Goal: Book appointment/travel/reservation

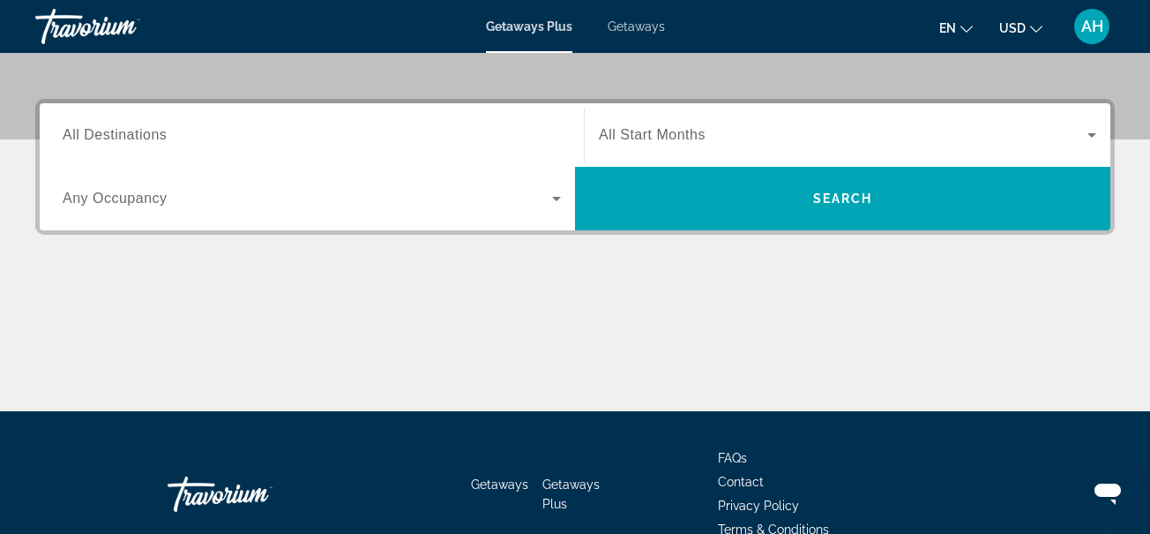
scroll to position [408, 0]
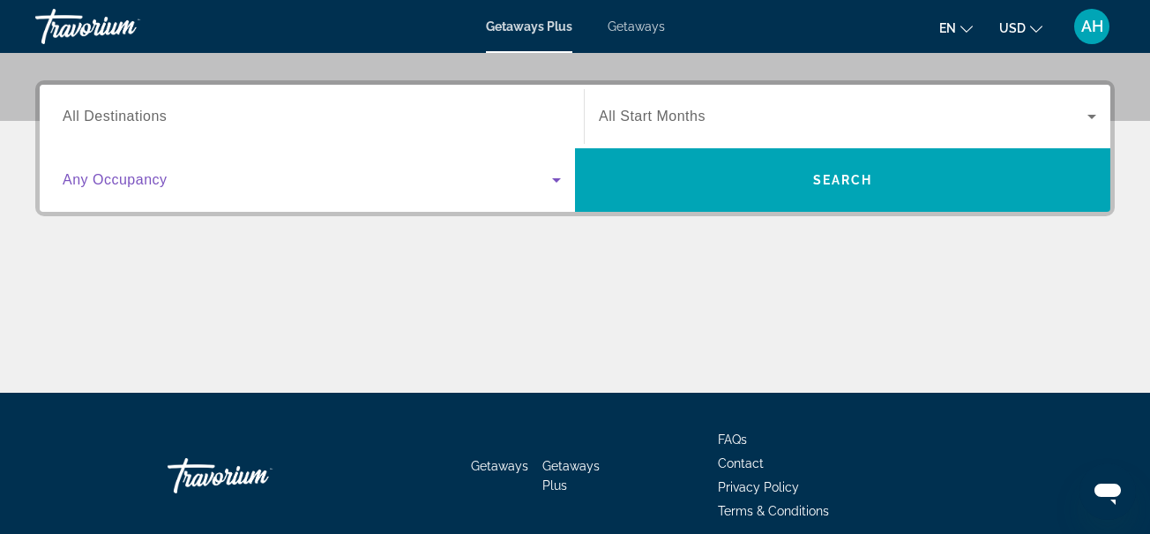
click at [555, 176] on icon "Search widget" at bounding box center [556, 179] width 21 height 21
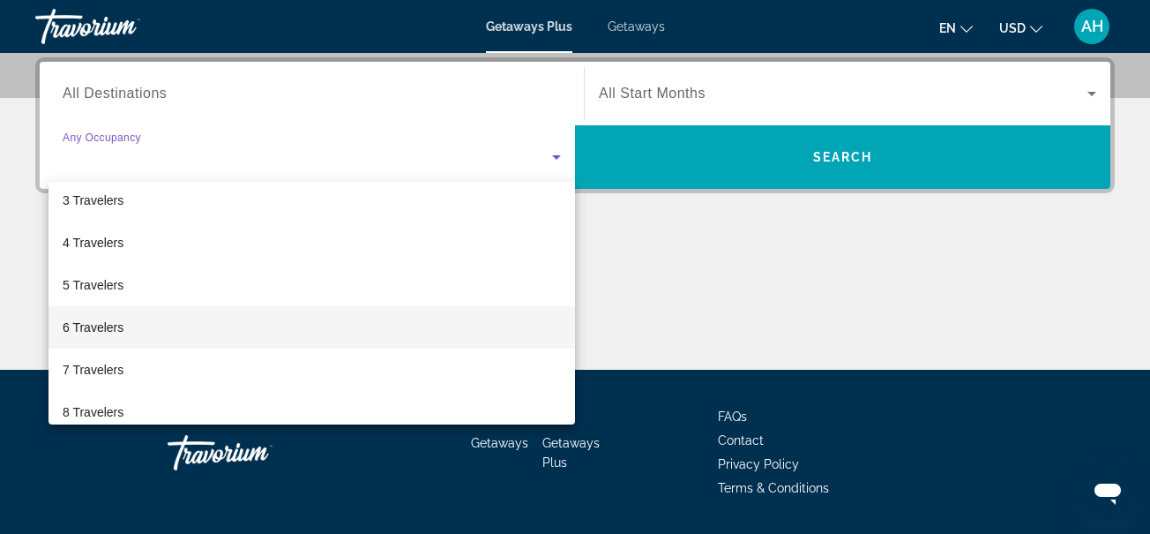
scroll to position [94, 0]
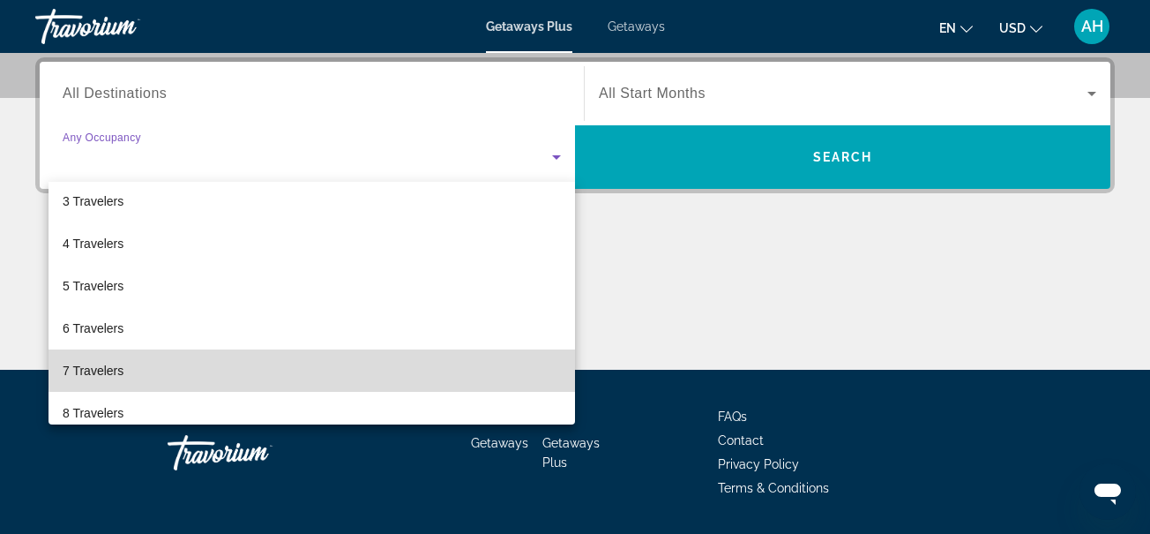
click at [535, 359] on mat-option "7 Travelers" at bounding box center [312, 370] width 527 height 42
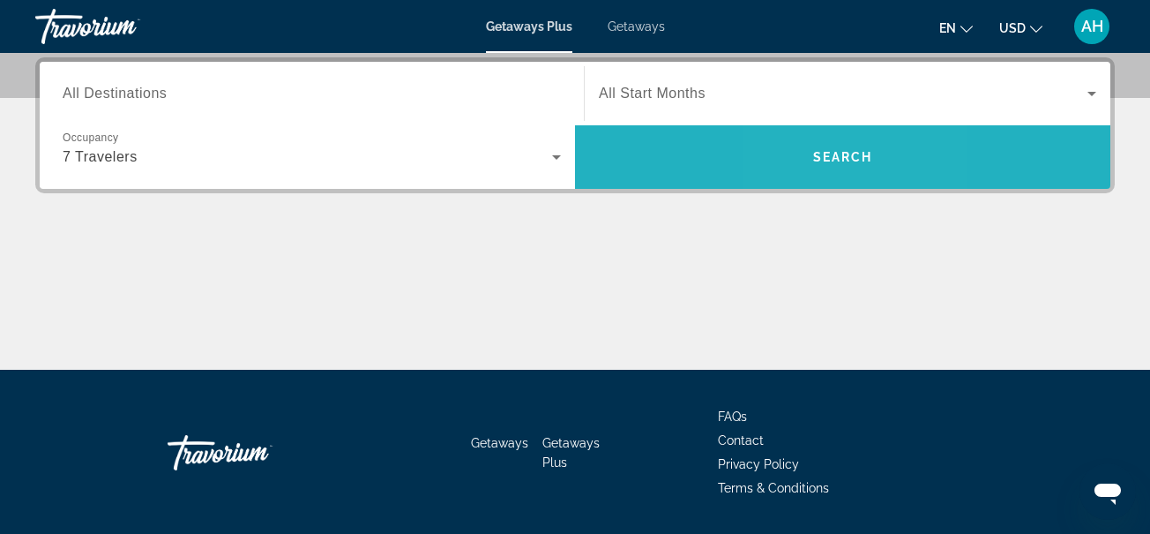
click at [817, 177] on span "Search widget" at bounding box center [842, 157] width 535 height 42
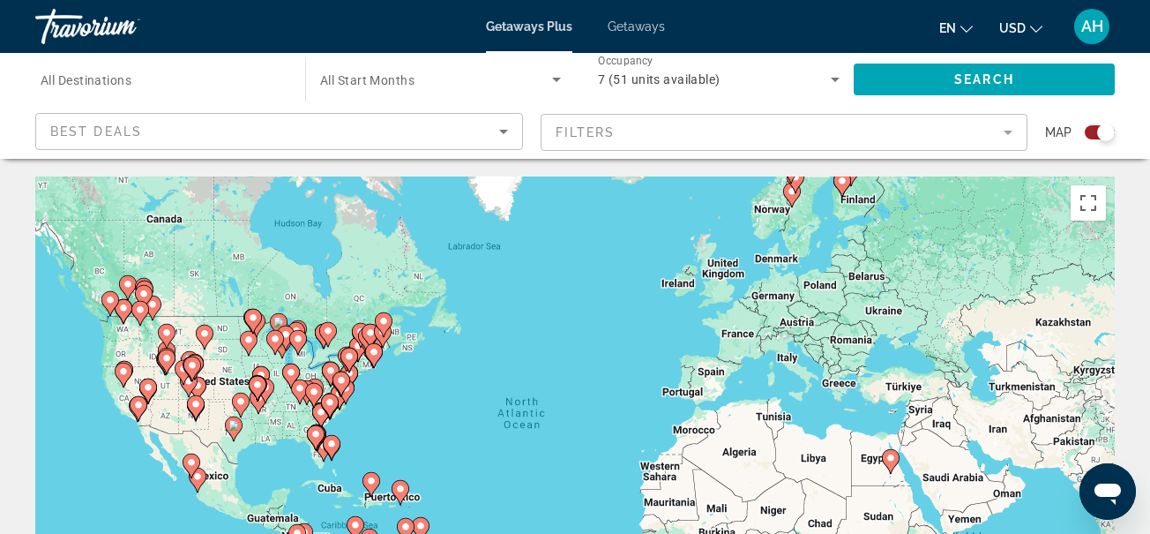
click at [210, 476] on div "To activate drag with keyboard, press Alt + Enter. Once in keyboard drag state,…" at bounding box center [575, 440] width 1080 height 529
click at [1011, 135] on mat-form-field "Filters" at bounding box center [785, 132] width 488 height 37
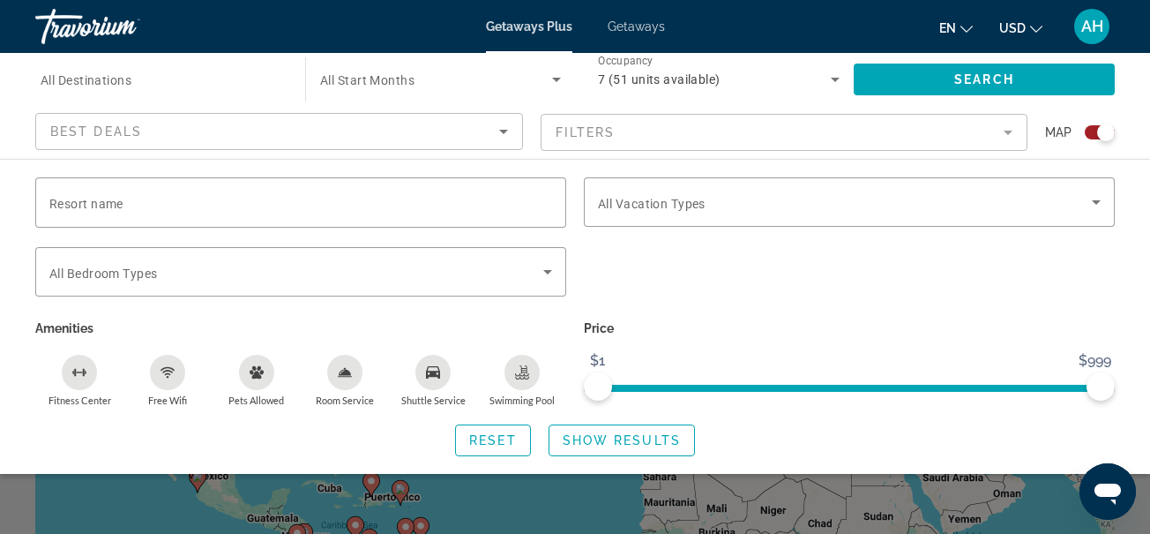
click at [1011, 135] on mat-form-field "Filters" at bounding box center [785, 132] width 488 height 37
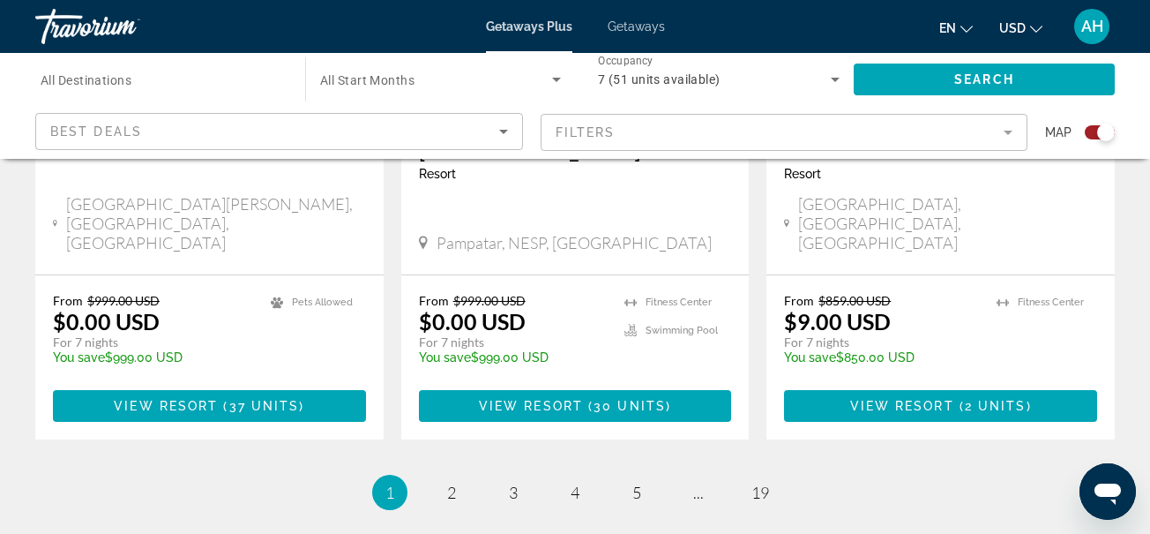
scroll to position [3014, 0]
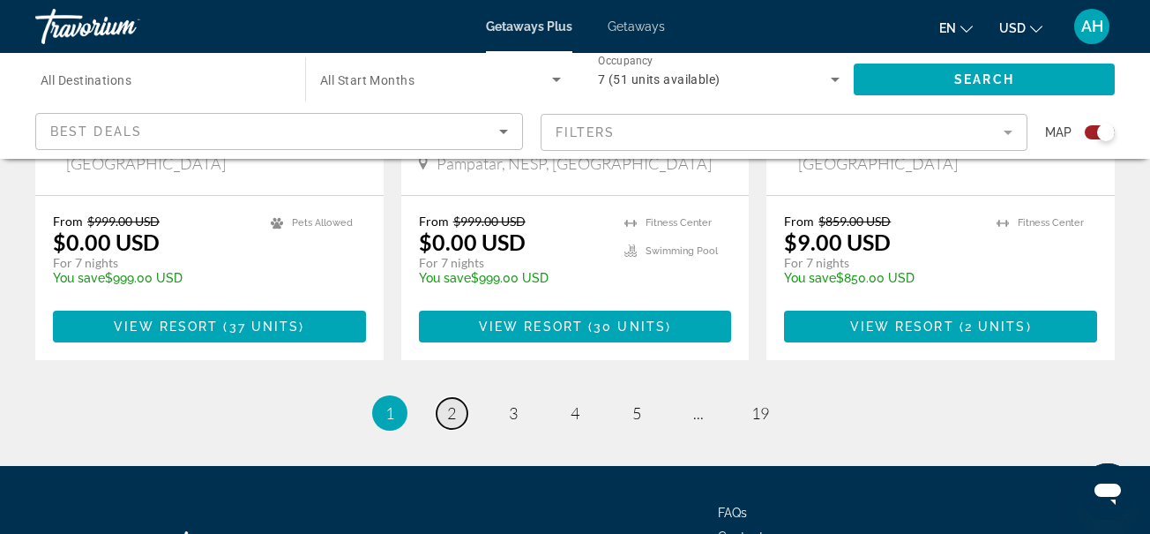
click at [443, 398] on link "page 2" at bounding box center [452, 413] width 31 height 31
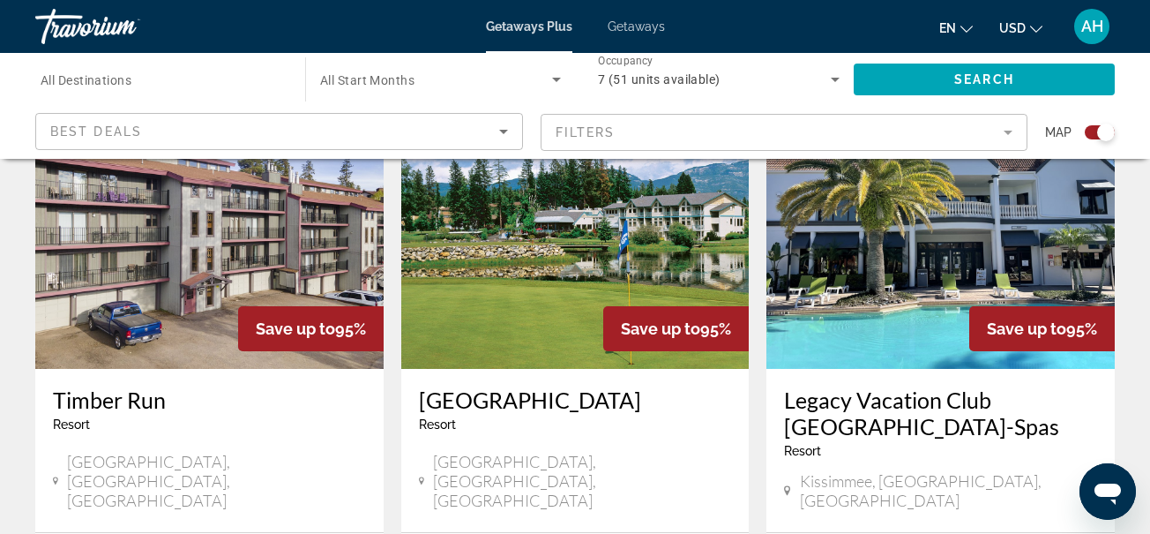
scroll to position [2047, 0]
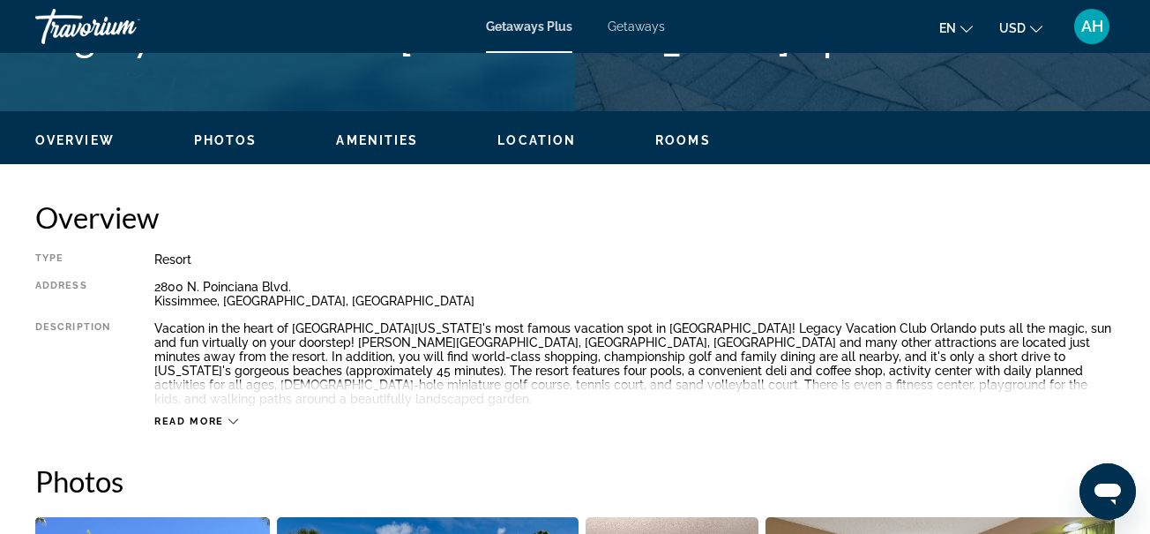
scroll to position [764, 0]
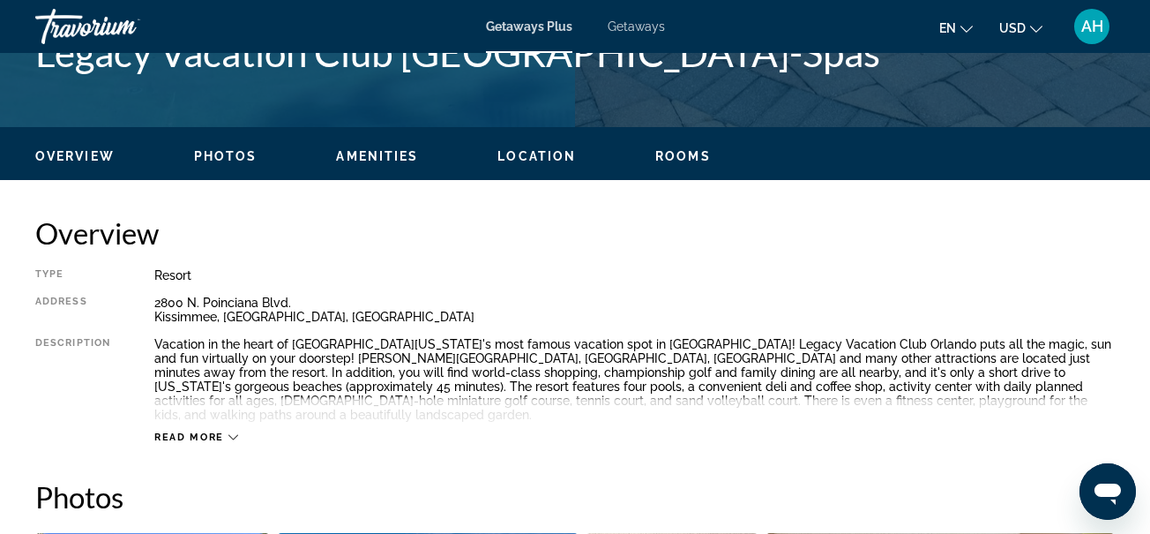
click at [234, 432] on icon "Main content" at bounding box center [233, 437] width 10 height 10
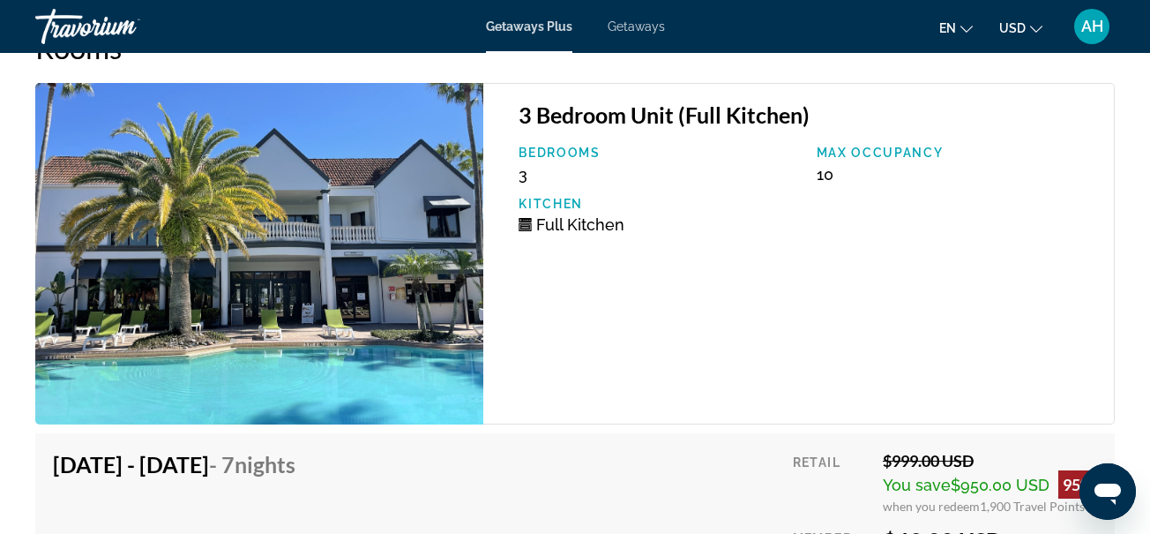
scroll to position [4010, 0]
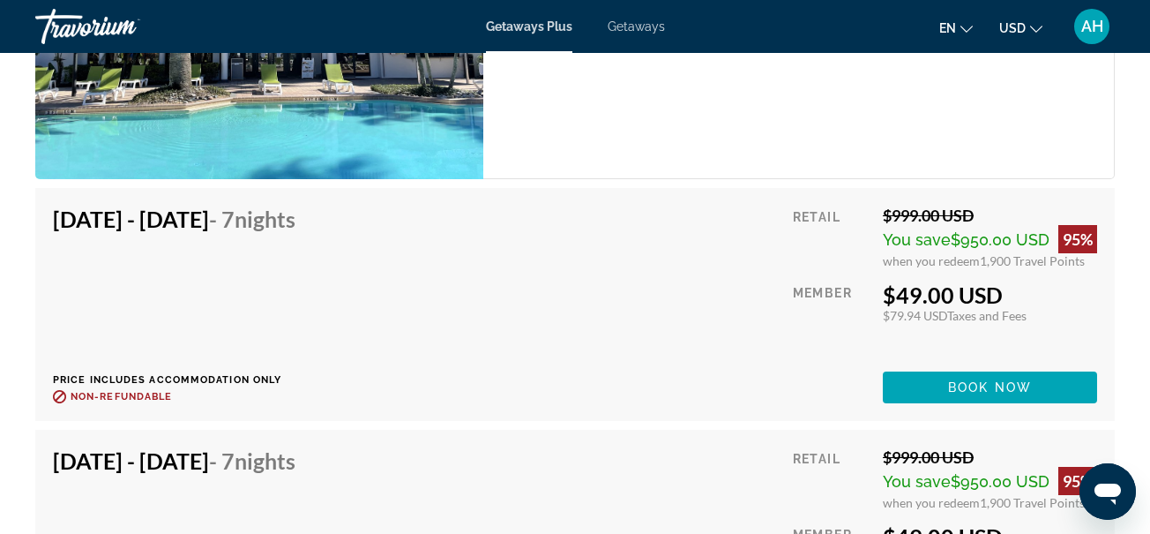
drag, startPoint x: 92, startPoint y: 250, endPoint x: 1104, endPoint y: 315, distance: 1014.8
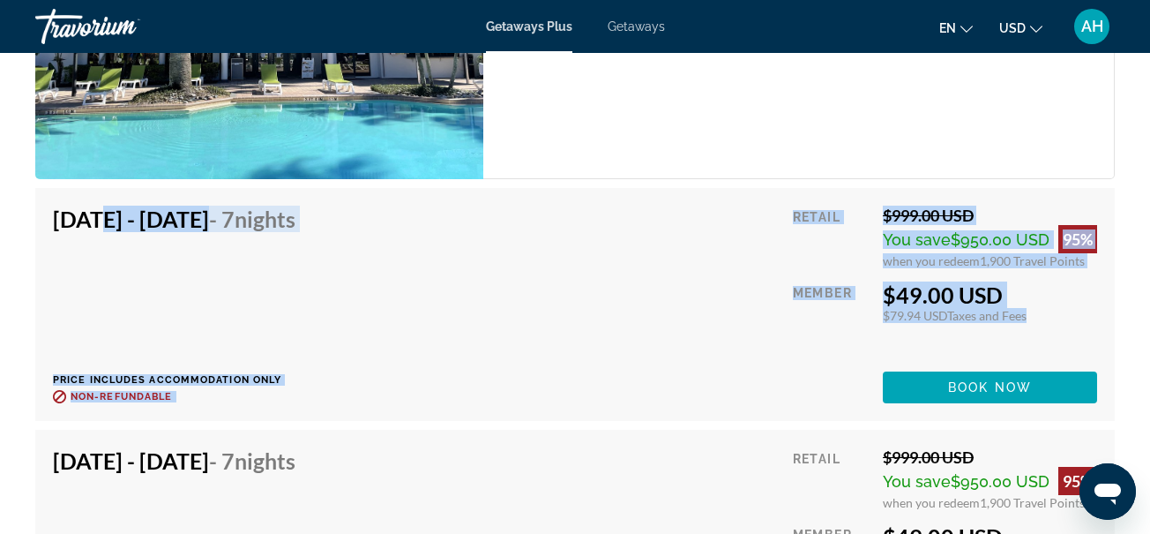
click at [1104, 315] on div "[DATE] - [DATE] - 7 Nights Price includes accommodation only Refundable until :…" at bounding box center [575, 304] width 1080 height 233
click at [657, 316] on div "[DATE] - [DATE] - 7 Nights Price includes accommodation only Refundable until :…" at bounding box center [575, 305] width 1044 height 198
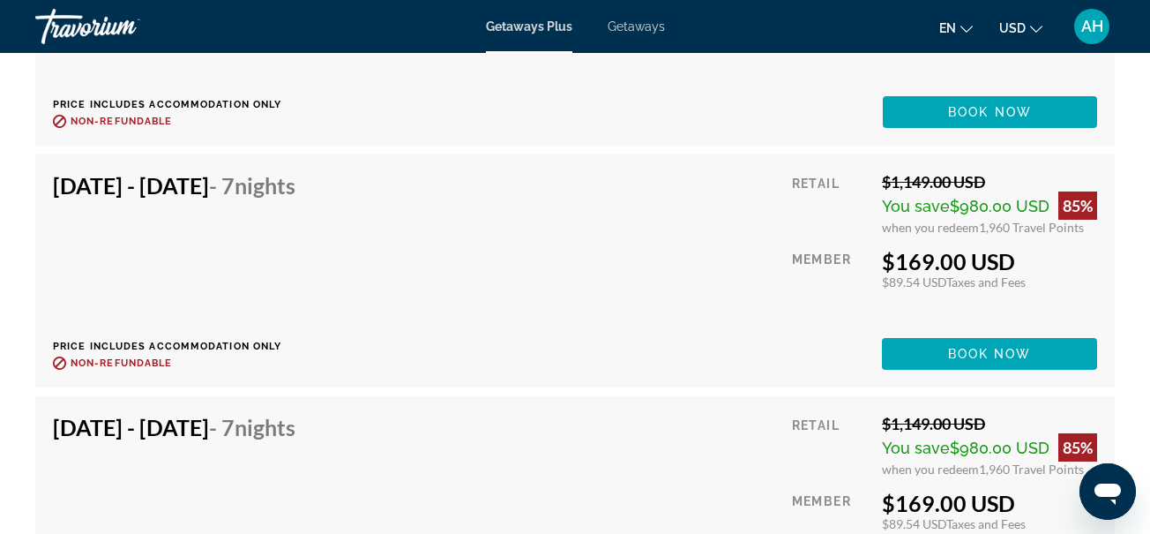
scroll to position [5546, 0]
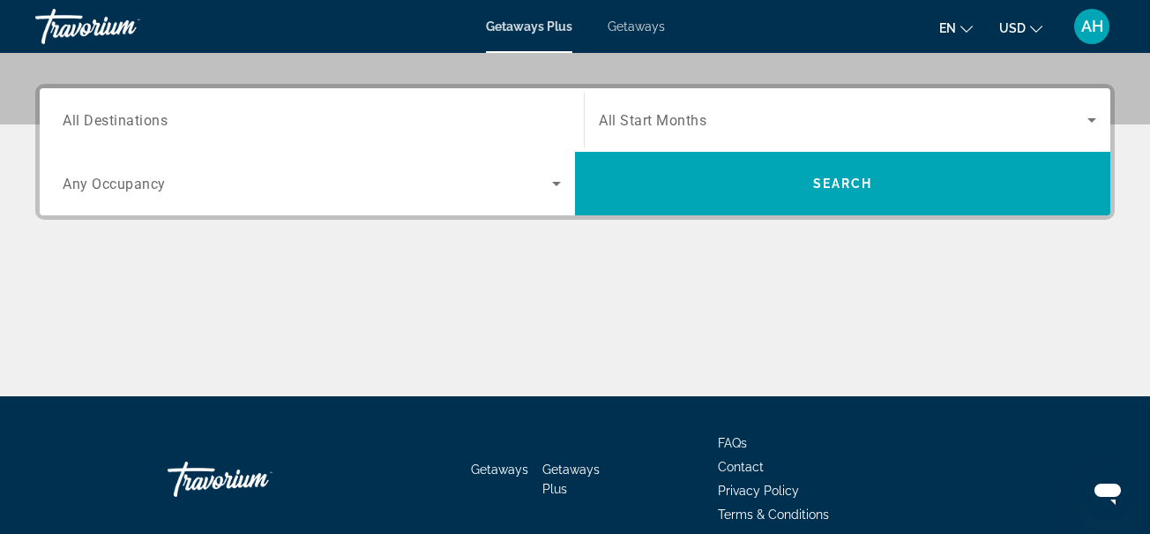
scroll to position [442, 0]
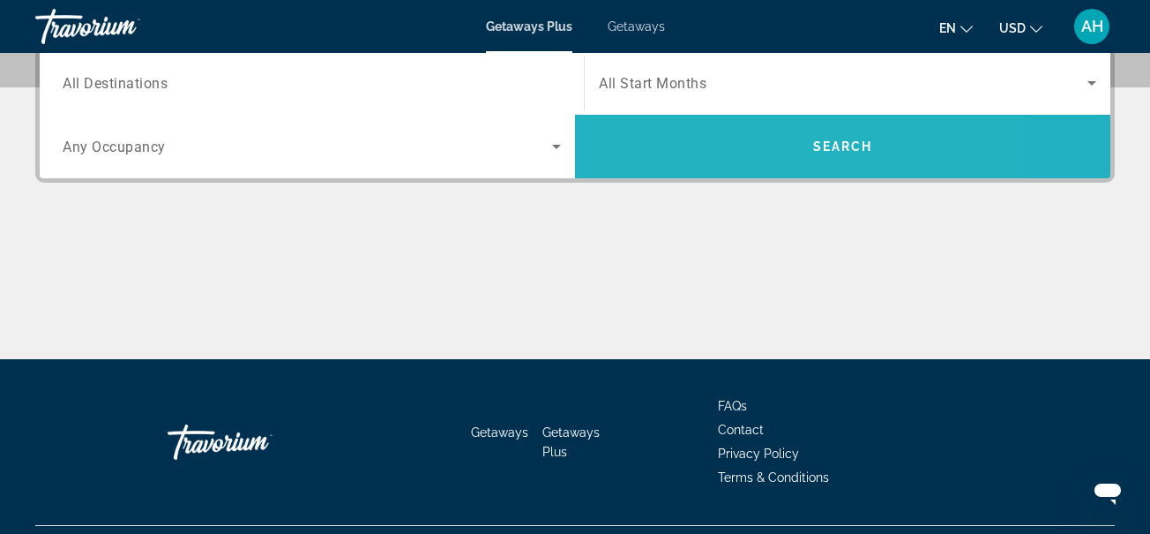
click at [733, 159] on span "Search widget" at bounding box center [842, 146] width 535 height 42
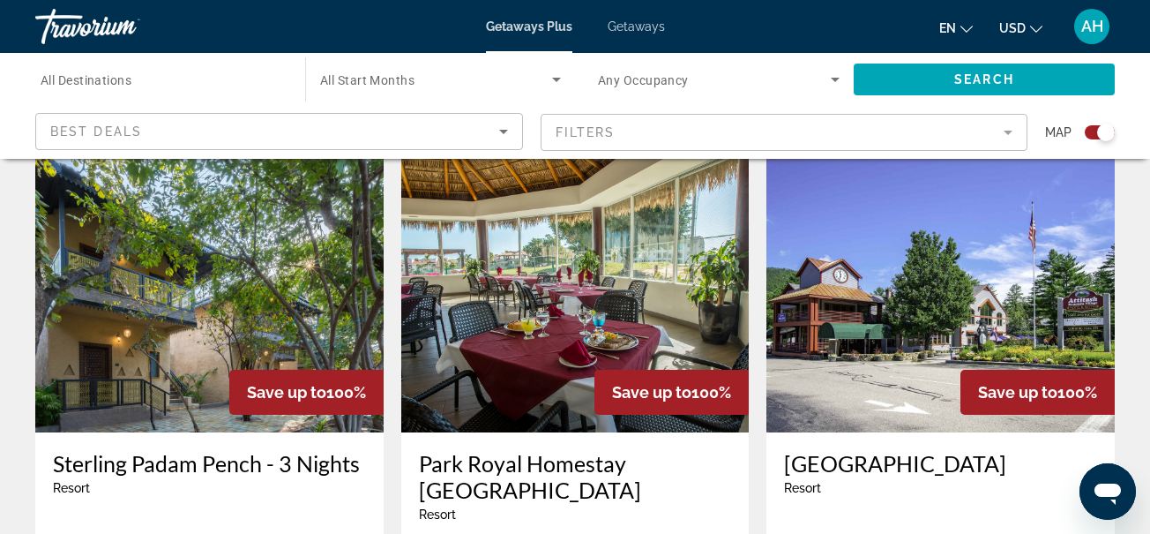
scroll to position [2667, 0]
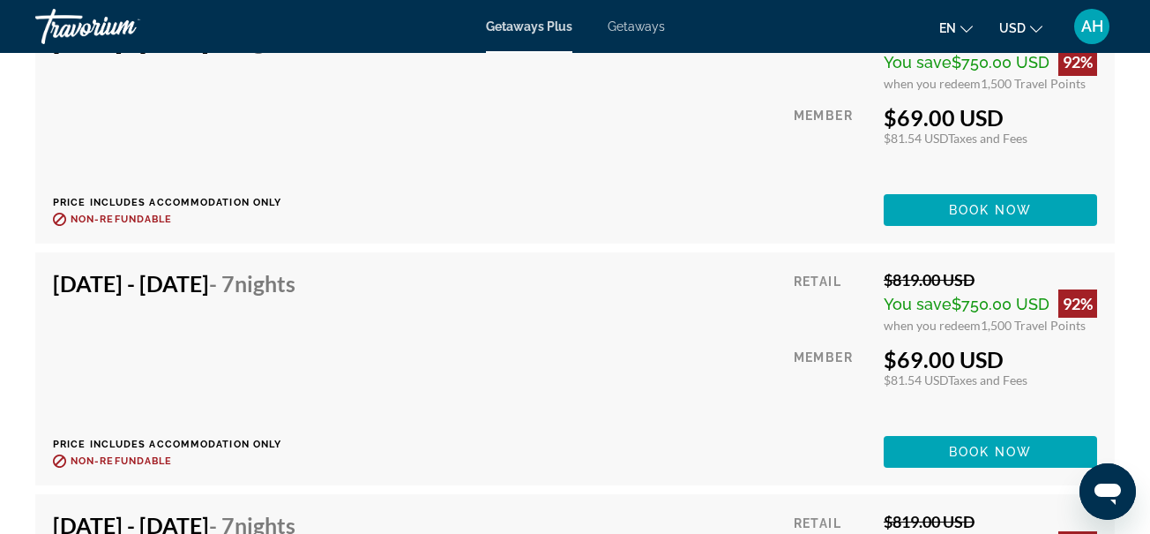
scroll to position [6873, 0]
